Goal: Transaction & Acquisition: Purchase product/service

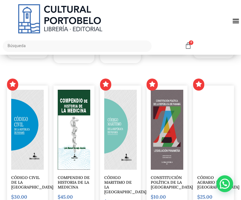
scroll to position [736, 0]
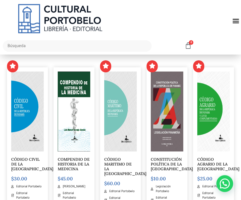
click at [85, 151] on img at bounding box center [74, 112] width 32 height 80
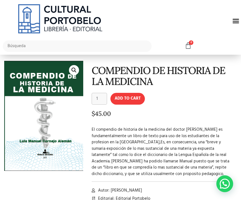
scroll to position [6, 0]
click at [132, 98] on button "Add to cart" at bounding box center [127, 99] width 34 height 12
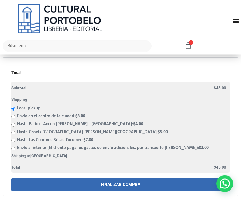
scroll to position [194, 0]
click at [204, 181] on link "FINALIZAR COMPRA" at bounding box center [120, 184] width 218 height 13
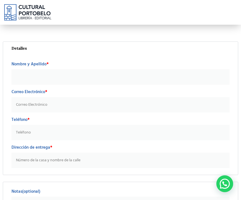
click at [206, 78] on input "Nombre y Apellido *" at bounding box center [120, 76] width 218 height 15
type input "[PERSON_NAME]"
click at [137, 111] on input "Correo Electrónico *" at bounding box center [120, 104] width 218 height 15
type input "[EMAIL_ADDRESS][DOMAIN_NAME]"
click at [114, 133] on input "Teléfono *" at bounding box center [120, 132] width 218 height 15
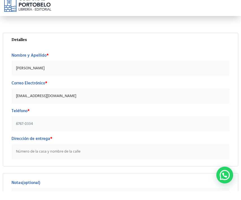
type input "6767-0334"
click at [91, 152] on input "Dirección de entrega *" at bounding box center [120, 159] width 218 height 15
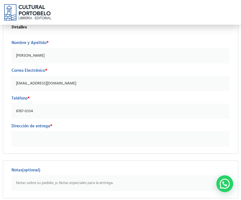
scroll to position [21, 0]
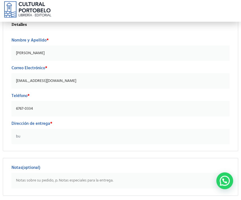
type input "b"
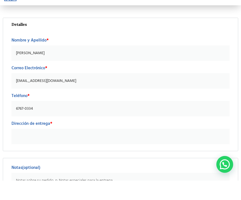
scroll to position [0, 0]
